Goal: Use online tool/utility: Utilize a website feature to perform a specific function

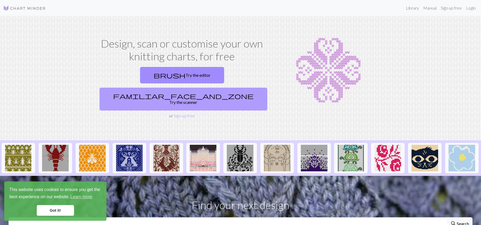
click at [232, 88] on link "familiar_face_and_zone Try the scanner" at bounding box center [183, 99] width 168 height 23
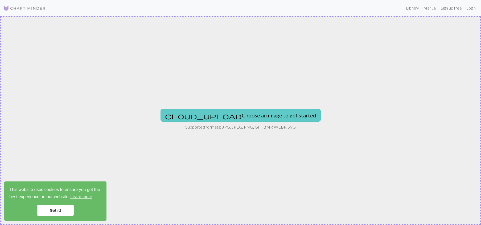
click at [230, 115] on button "cloud_upload Choose an image to get started" at bounding box center [240, 115] width 160 height 13
click at [227, 114] on button "cloud_upload Choose an image to get started" at bounding box center [240, 115] width 160 height 13
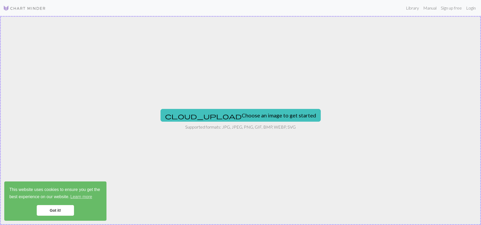
click at [434, 63] on div "cloud_upload Choose an image to get started Supported formats: JPG, JPEG, PNG, …" at bounding box center [240, 120] width 481 height 209
type input "C:\fakepath\Chart.PNG"
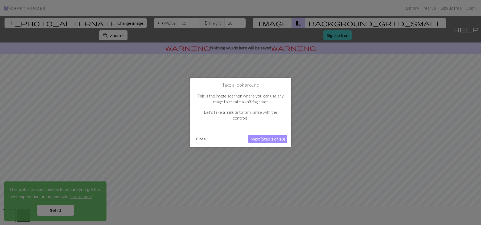
click at [264, 139] on button "Next (Step 1 of 10)" at bounding box center [267, 139] width 39 height 9
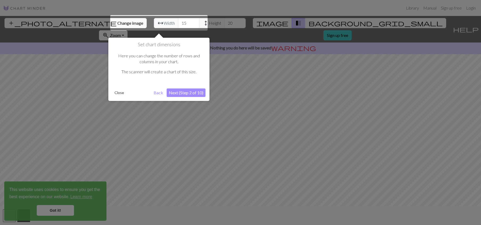
click at [179, 93] on button "Next (Step 2 of 10)" at bounding box center [186, 93] width 39 height 9
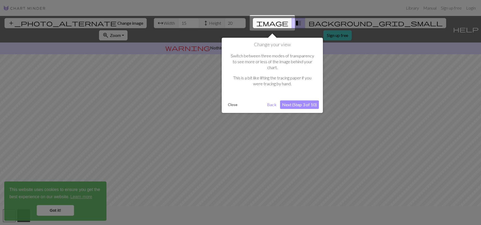
click at [306, 101] on button "Next (Step 3 of 10)" at bounding box center [299, 105] width 39 height 9
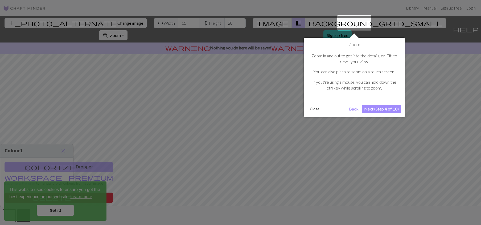
click at [383, 109] on button "Next (Step 4 of 10)" at bounding box center [381, 109] width 39 height 9
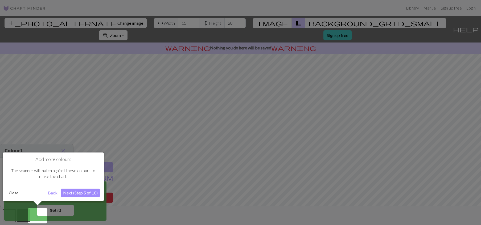
click at [79, 193] on button "Next (Step 5 of 10)" at bounding box center [80, 193] width 39 height 9
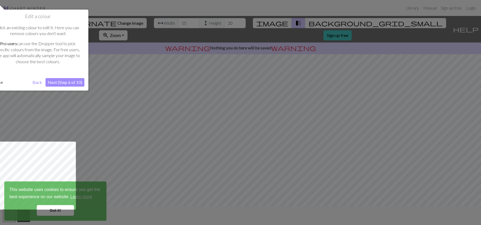
click at [63, 84] on button "Next (Step 6 of 10)" at bounding box center [64, 82] width 39 height 9
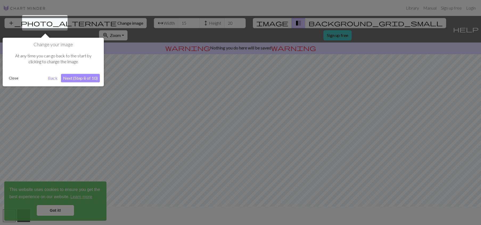
click at [81, 78] on button "Next (Step 8 of 10)" at bounding box center [80, 78] width 39 height 9
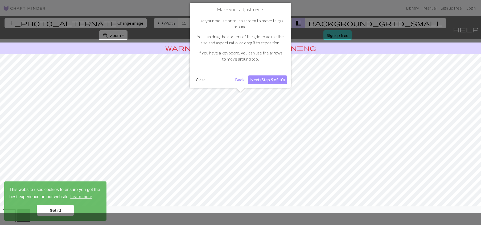
click at [272, 81] on button "Next (Step 9 of 10)" at bounding box center [267, 80] width 39 height 9
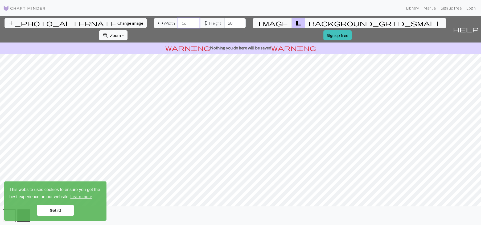
click at [178, 22] on input "16" at bounding box center [188, 23] width 21 height 10
click at [178, 22] on input "17" at bounding box center [188, 23] width 21 height 10
click at [178, 22] on input "18" at bounding box center [188, 23] width 21 height 10
click at [178, 22] on input "19" at bounding box center [188, 23] width 21 height 10
click at [178, 22] on input "20" at bounding box center [188, 23] width 21 height 10
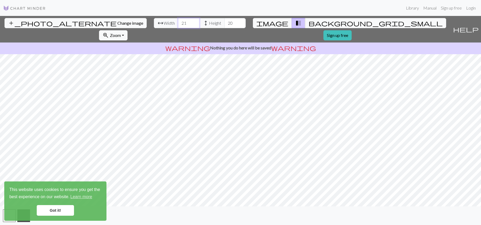
click at [178, 22] on input "21" at bounding box center [188, 23] width 21 height 10
click at [178, 22] on input "22" at bounding box center [188, 23] width 21 height 10
click at [178, 22] on input "23" at bounding box center [188, 23] width 21 height 10
click at [178, 22] on input "24" at bounding box center [188, 23] width 21 height 10
click at [178, 22] on input "25" at bounding box center [188, 23] width 21 height 10
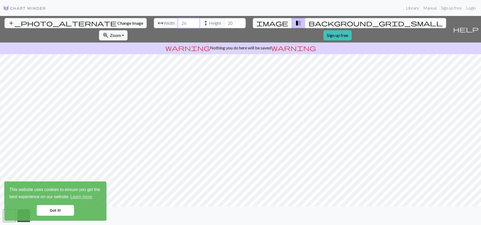
click at [178, 22] on input "26" at bounding box center [188, 23] width 21 height 10
click at [178, 22] on input "27" at bounding box center [188, 23] width 21 height 10
click at [178, 22] on input "28" at bounding box center [188, 23] width 21 height 10
click at [178, 22] on input "29" at bounding box center [188, 23] width 21 height 10
click at [178, 22] on input "30" at bounding box center [188, 23] width 21 height 10
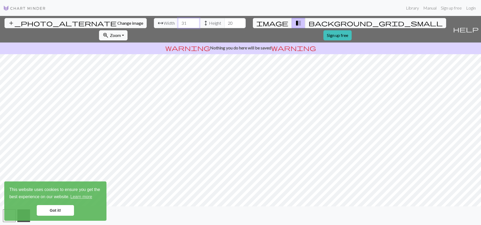
click at [178, 22] on input "31" at bounding box center [188, 23] width 21 height 10
click at [178, 22] on input "32" at bounding box center [188, 23] width 21 height 10
click at [178, 22] on input "33" at bounding box center [188, 23] width 21 height 10
click at [178, 22] on input "34" at bounding box center [188, 23] width 21 height 10
click at [178, 22] on input "35" at bounding box center [188, 23] width 21 height 10
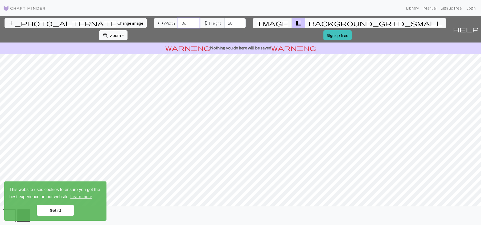
click at [178, 22] on input "36" at bounding box center [188, 23] width 21 height 10
click at [178, 22] on input "37" at bounding box center [188, 23] width 21 height 10
click at [178, 22] on input "38" at bounding box center [188, 23] width 21 height 10
click at [178, 22] on input "39" at bounding box center [188, 23] width 21 height 10
click at [178, 22] on input "40" at bounding box center [188, 23] width 21 height 10
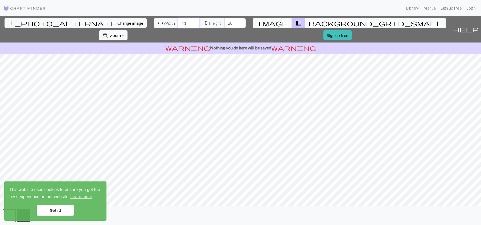
click at [178, 22] on input "41" at bounding box center [188, 23] width 21 height 10
click at [178, 22] on input "42" at bounding box center [188, 23] width 21 height 10
click at [178, 22] on input "43" at bounding box center [188, 23] width 21 height 10
click at [178, 22] on input "44" at bounding box center [188, 23] width 21 height 10
click at [178, 22] on input "45" at bounding box center [188, 23] width 21 height 10
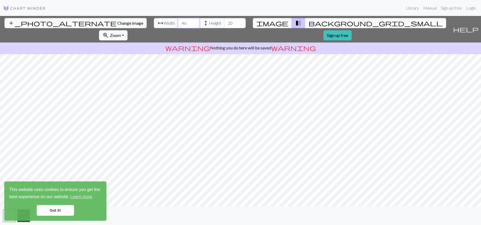
click at [178, 22] on input "46" at bounding box center [188, 23] width 21 height 10
click at [178, 22] on input "47" at bounding box center [188, 23] width 21 height 10
click at [178, 22] on input "48" at bounding box center [188, 23] width 21 height 10
click at [178, 22] on input "49" at bounding box center [188, 23] width 21 height 10
click at [178, 22] on input "50" at bounding box center [188, 23] width 21 height 10
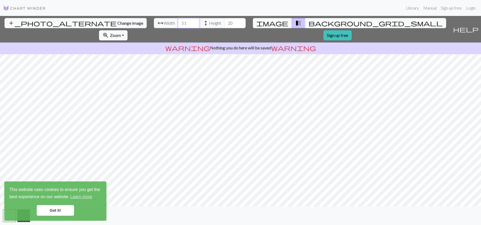
click at [178, 22] on input "51" at bounding box center [188, 23] width 21 height 10
click at [178, 22] on input "52" at bounding box center [188, 23] width 21 height 10
click at [178, 22] on input "53" at bounding box center [188, 23] width 21 height 10
click at [178, 22] on input "54" at bounding box center [188, 23] width 21 height 10
click at [178, 22] on input "55" at bounding box center [188, 23] width 21 height 10
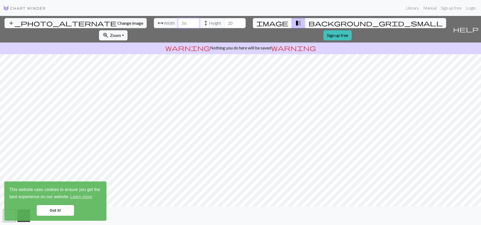
click at [178, 22] on input "56" at bounding box center [188, 23] width 21 height 10
click at [178, 22] on input "57" at bounding box center [188, 23] width 21 height 10
click at [178, 22] on input "58" at bounding box center [188, 23] width 21 height 10
click at [178, 22] on input "59" at bounding box center [188, 23] width 21 height 10
type input "60"
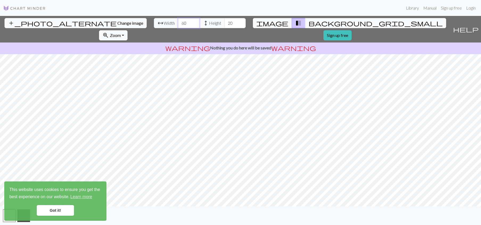
click at [178, 22] on input "60" at bounding box center [188, 23] width 21 height 10
click at [224, 21] on input "21" at bounding box center [234, 23] width 21 height 10
click at [224, 21] on input "22" at bounding box center [234, 23] width 21 height 10
click at [224, 21] on input "23" at bounding box center [234, 23] width 21 height 10
drag, startPoint x: 194, startPoint y: 24, endPoint x: 179, endPoint y: 24, distance: 15.2
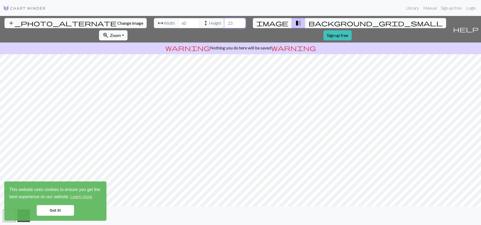
click at [179, 24] on div "arrow_range Width 60 height Height 23" at bounding box center [200, 23] width 92 height 10
type input "100"
click at [308, 24] on span "background_grid_small" at bounding box center [375, 22] width 134 height 7
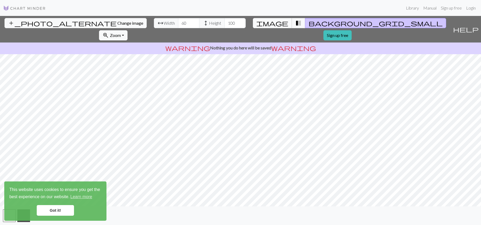
click at [258, 22] on span "image" at bounding box center [272, 22] width 32 height 7
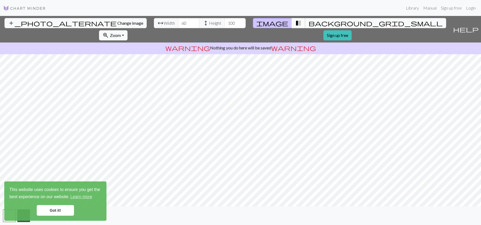
click at [295, 24] on span "transition_fade" at bounding box center [298, 22] width 6 height 7
click at [308, 25] on span "background_grid_small" at bounding box center [375, 22] width 134 height 7
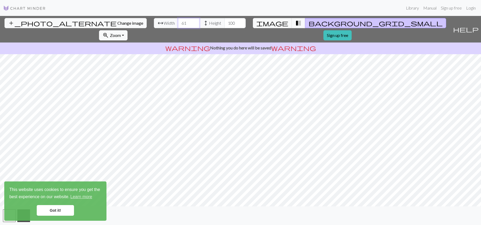
click at [178, 21] on input "61" at bounding box center [188, 23] width 21 height 10
click at [178, 21] on input "62" at bounding box center [188, 23] width 21 height 10
click at [178, 21] on input "63" at bounding box center [188, 23] width 21 height 10
drag, startPoint x: 148, startPoint y: 24, endPoint x: 139, endPoint y: 24, distance: 9.6
click at [178, 24] on input "63" at bounding box center [188, 23] width 21 height 10
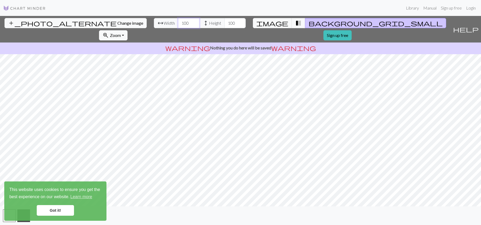
type input "100"
click at [224, 24] on input "100" at bounding box center [234, 23] width 21 height 10
drag, startPoint x: 196, startPoint y: 24, endPoint x: 184, endPoint y: 25, distance: 11.8
click at [224, 25] on input "100" at bounding box center [234, 23] width 21 height 10
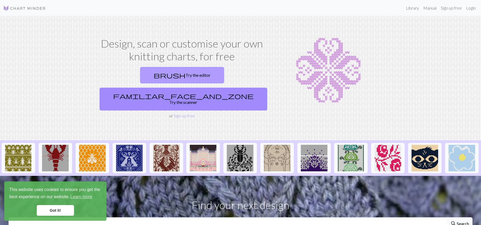
click at [144, 76] on link "brush Try the editor" at bounding box center [182, 75] width 84 height 16
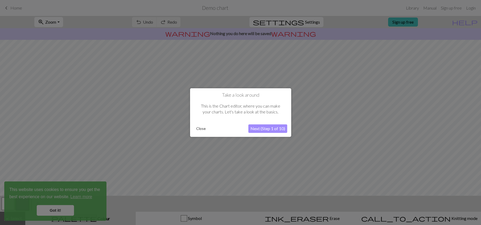
click at [198, 128] on button "Close" at bounding box center [201, 129] width 14 height 8
